Goal: Find specific page/section: Find specific page/section

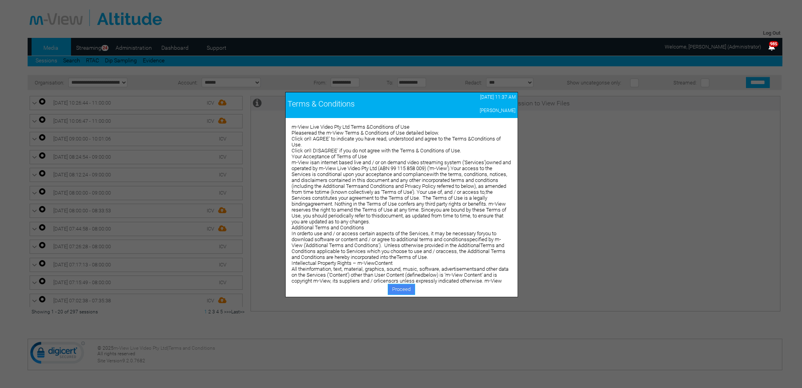
click at [404, 286] on link "Proceed" at bounding box center [401, 289] width 27 height 11
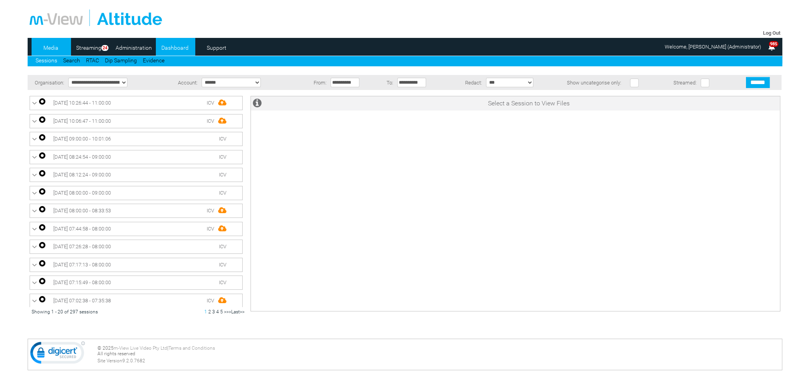
click at [174, 47] on link "Dashboard" at bounding box center [175, 48] width 38 height 12
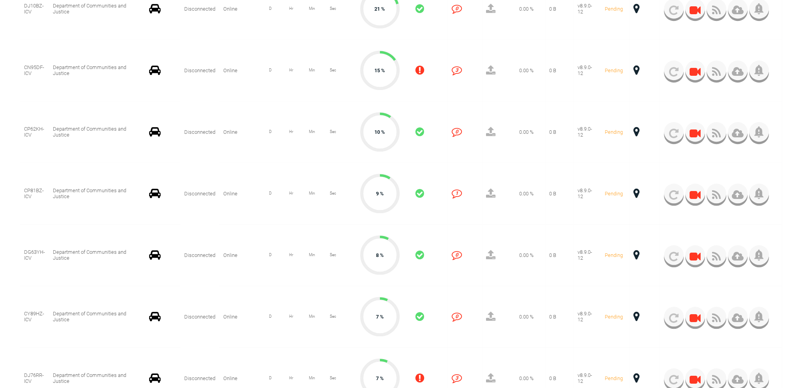
scroll to position [986, 0]
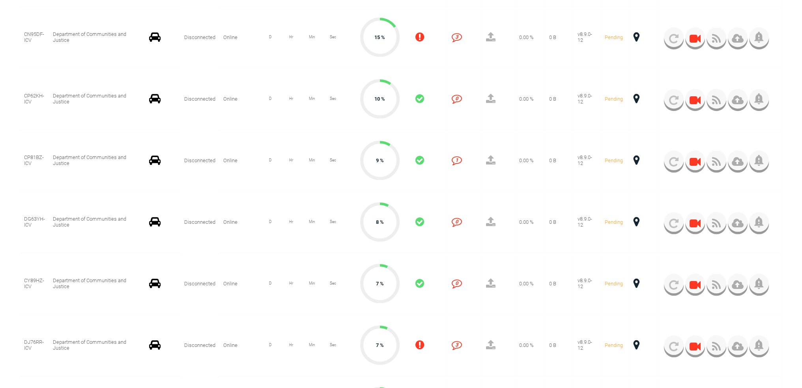
click at [637, 282] on span at bounding box center [636, 283] width 6 height 10
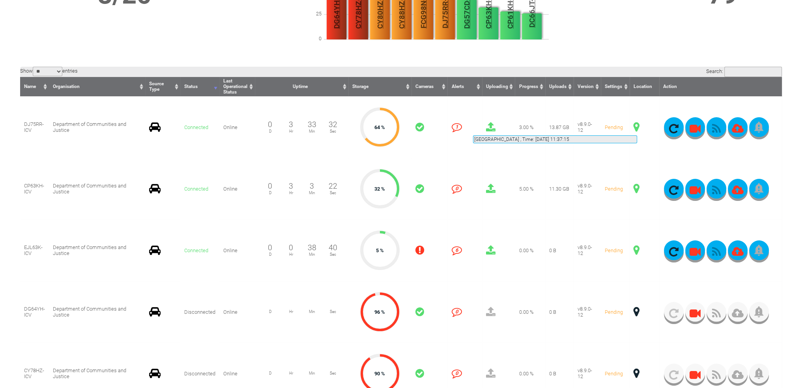
click at [637, 126] on span at bounding box center [636, 127] width 6 height 10
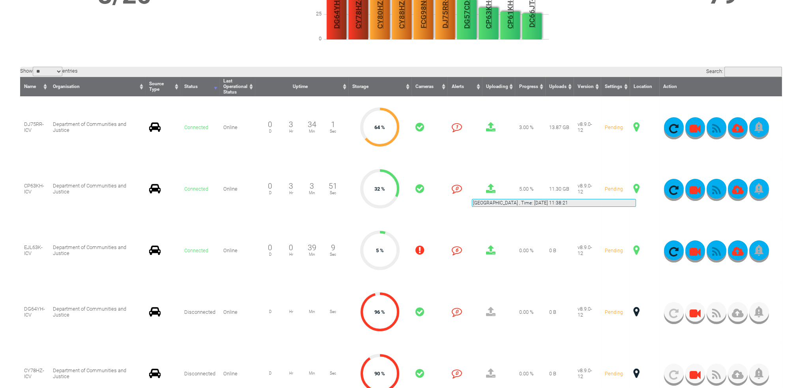
click at [636, 189] on span at bounding box center [636, 188] width 6 height 10
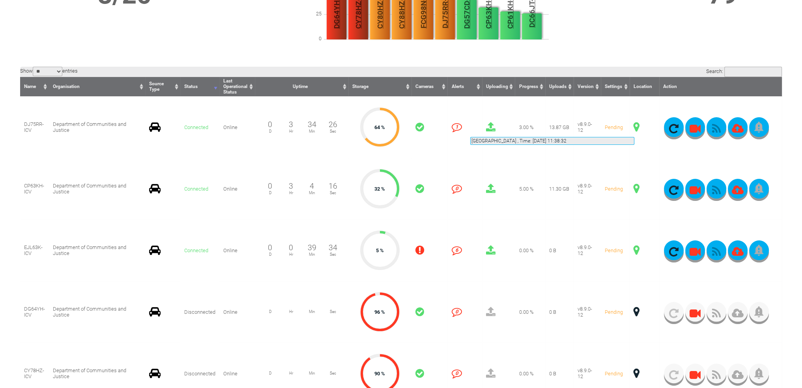
click at [634, 127] on span at bounding box center [636, 127] width 6 height 10
